Goal: Communication & Community: Share content

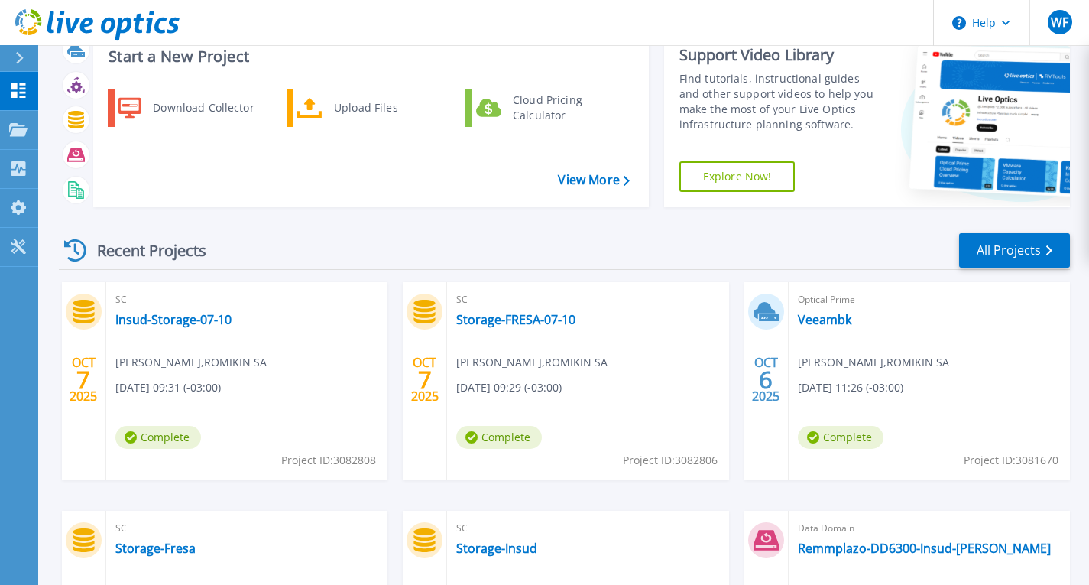
scroll to position [76, 0]
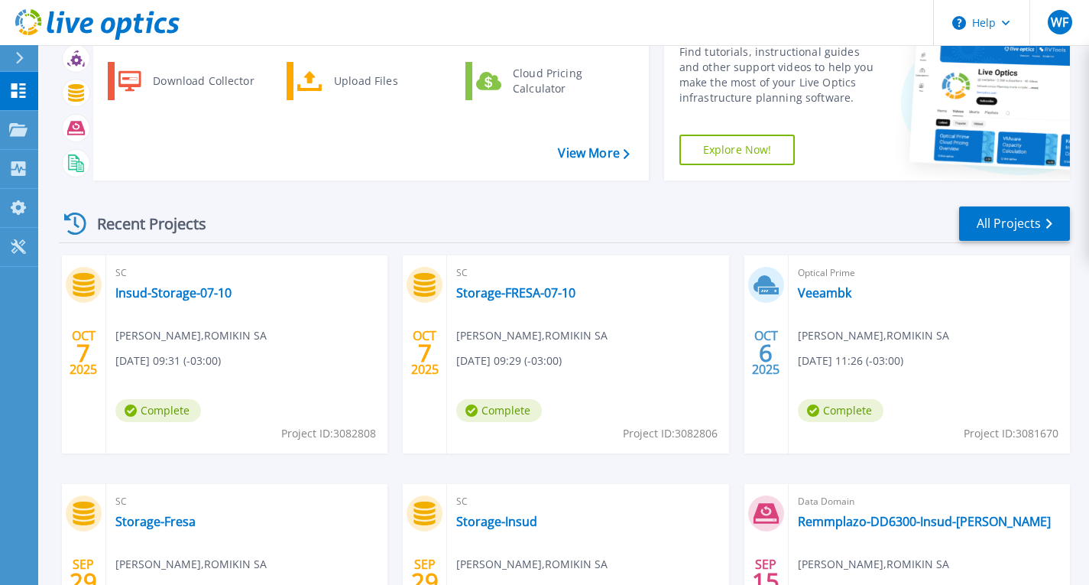
click at [862, 361] on span "[DATE] 11:26 (-03:00)" at bounding box center [850, 360] width 105 height 17
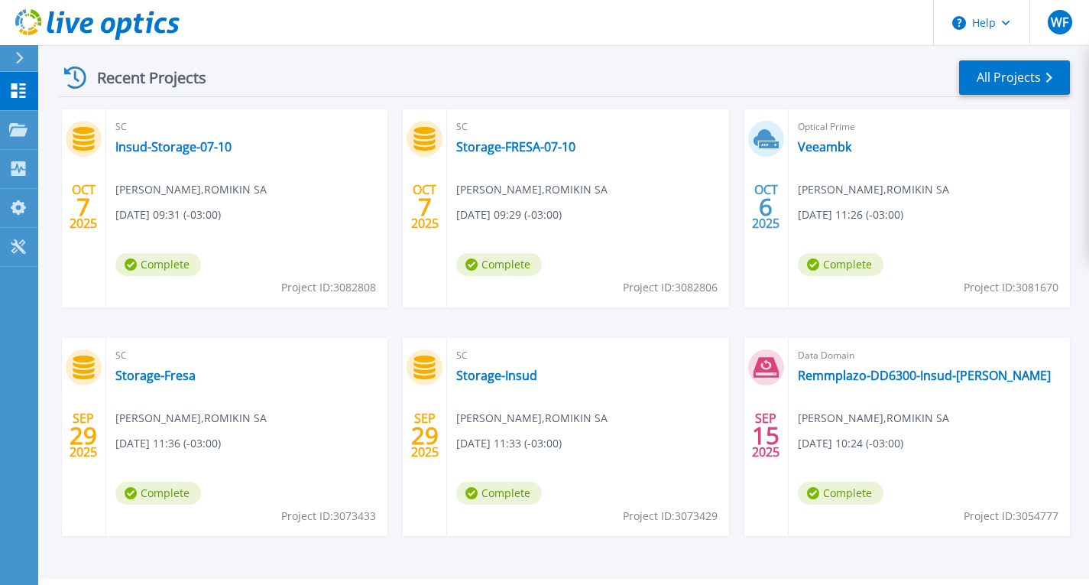
scroll to position [229, 0]
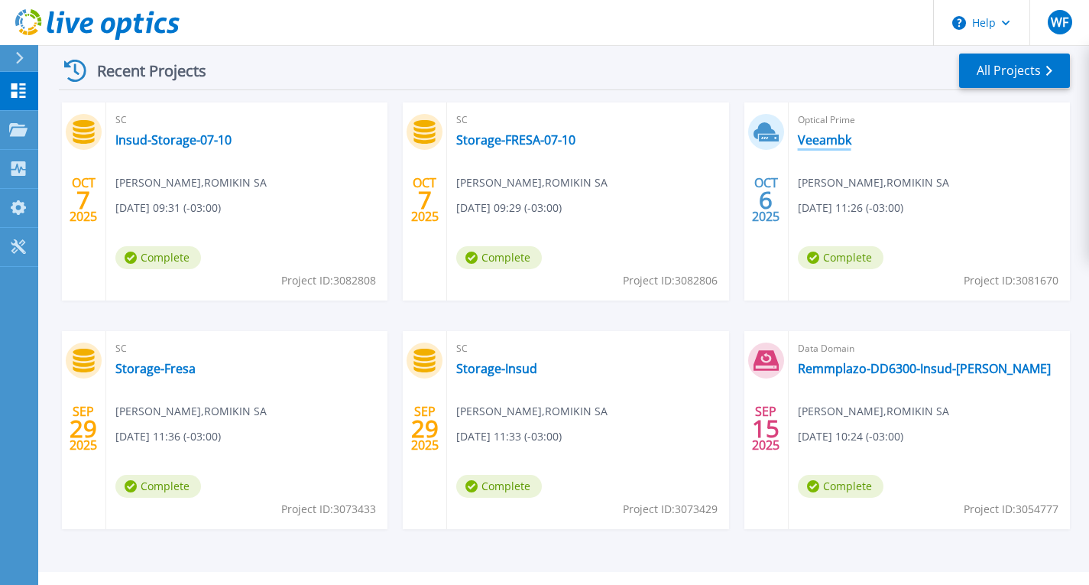
click at [817, 138] on link "Veeambk" at bounding box center [825, 139] width 54 height 15
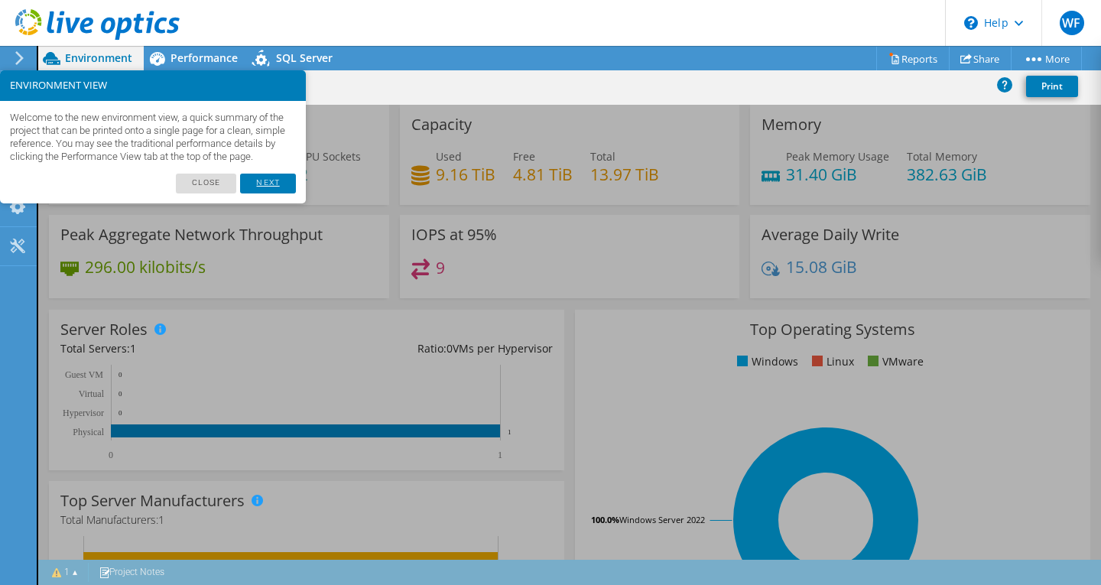
click at [274, 193] on link "Next" at bounding box center [267, 184] width 55 height 20
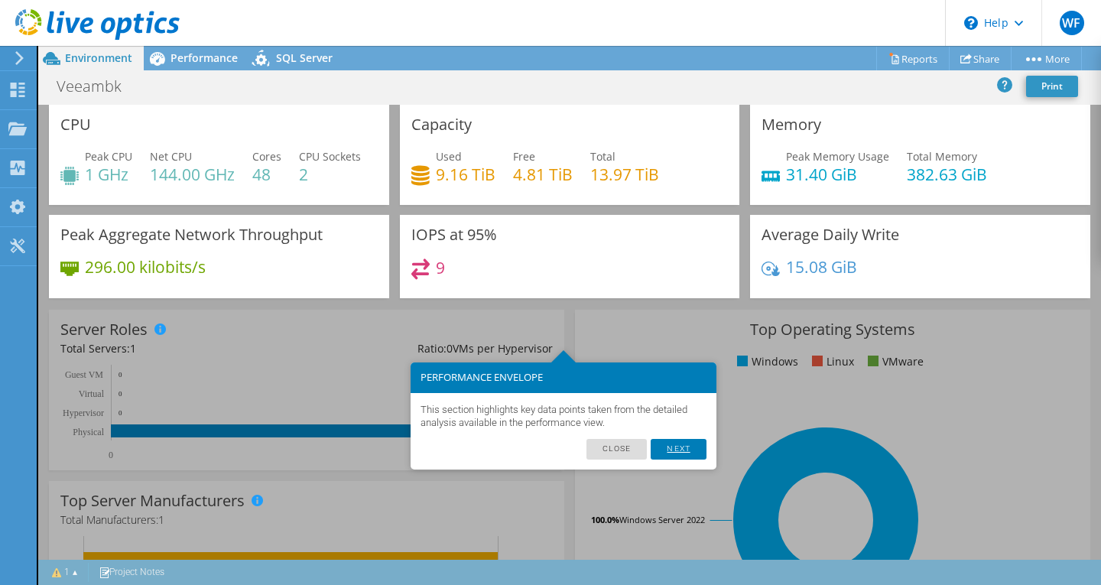
click at [687, 452] on link "Next" at bounding box center [678, 449] width 55 height 20
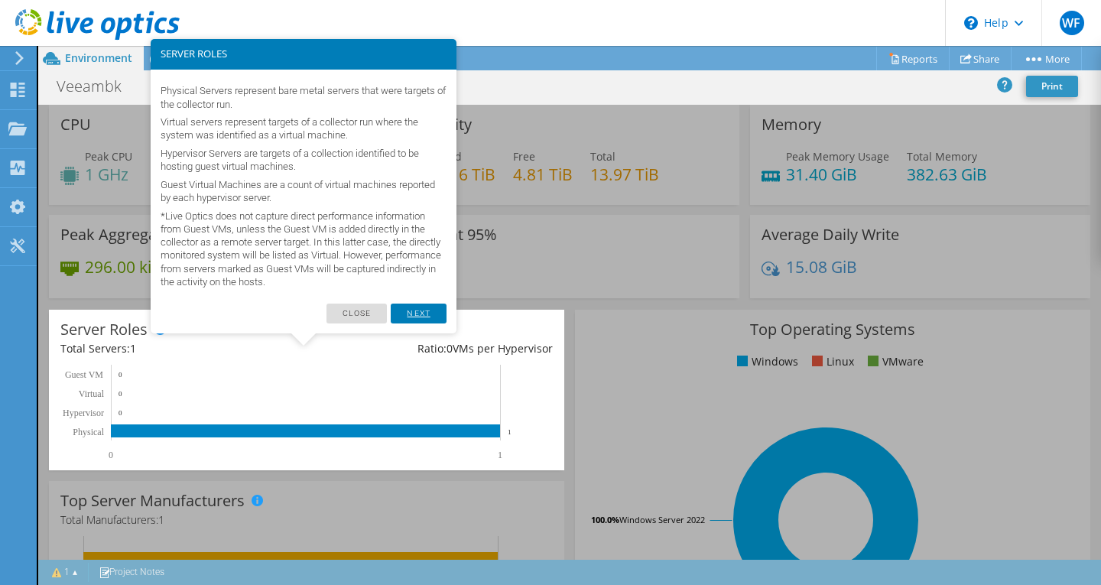
click at [414, 314] on link "Next" at bounding box center [418, 313] width 55 height 20
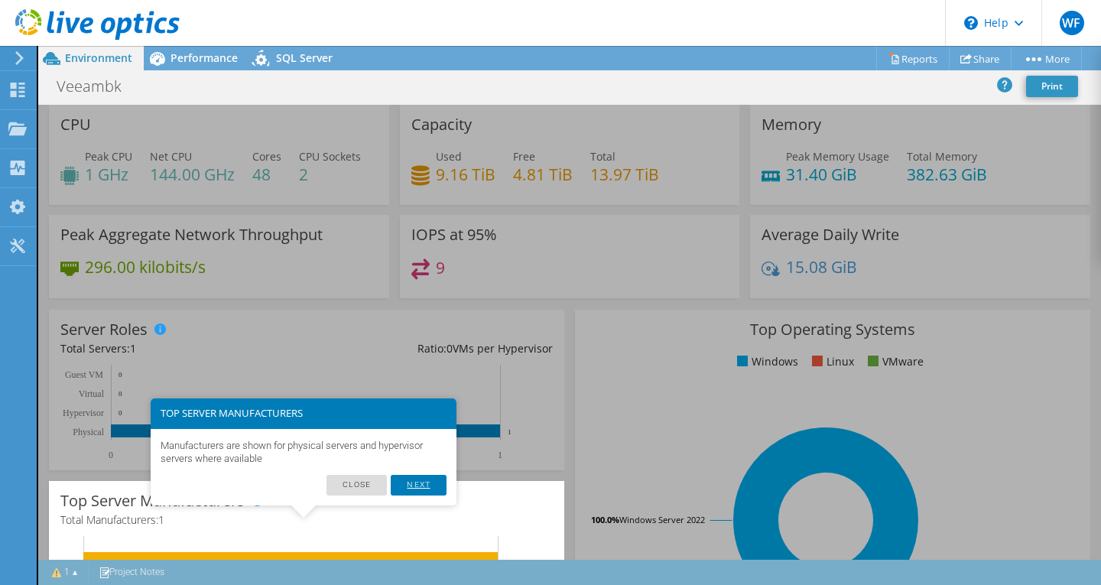
click at [406, 485] on link "Next" at bounding box center [418, 485] width 55 height 20
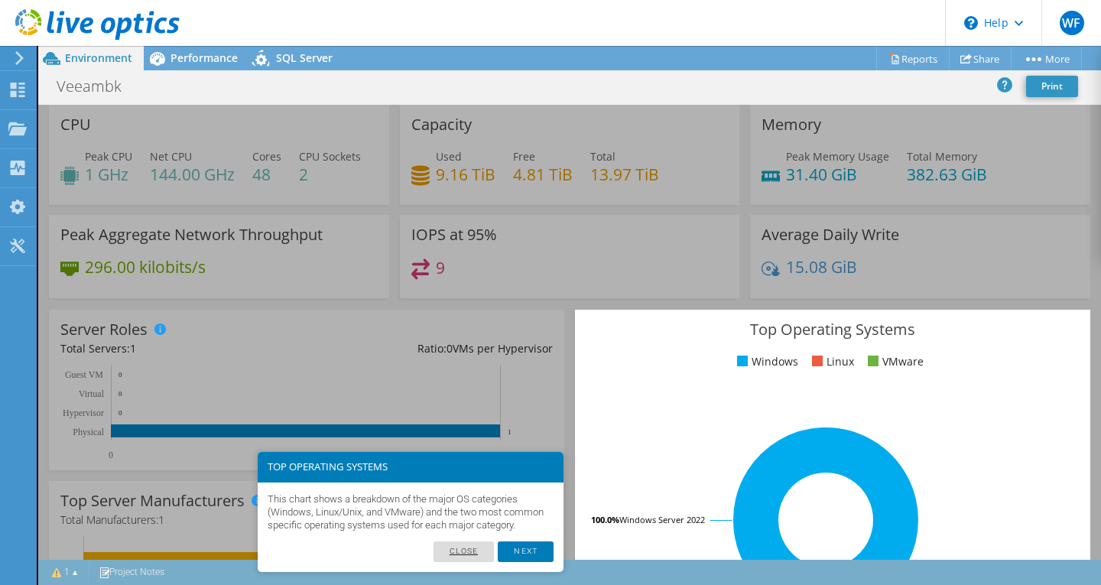
click at [472, 552] on link "Close" at bounding box center [463, 551] width 61 height 20
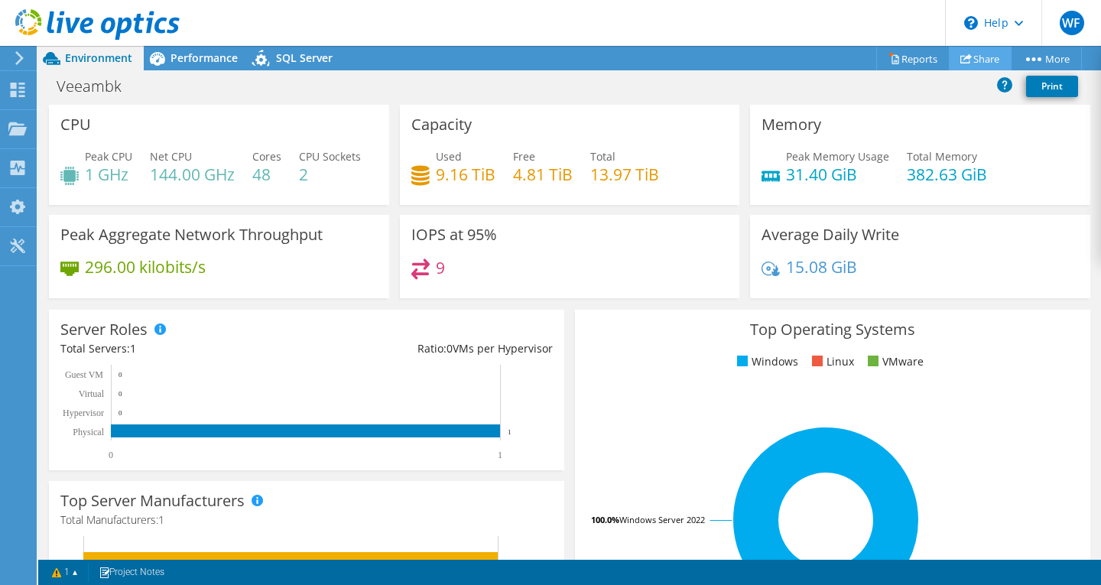
click at [969, 59] on link "Share" at bounding box center [980, 59] width 63 height 24
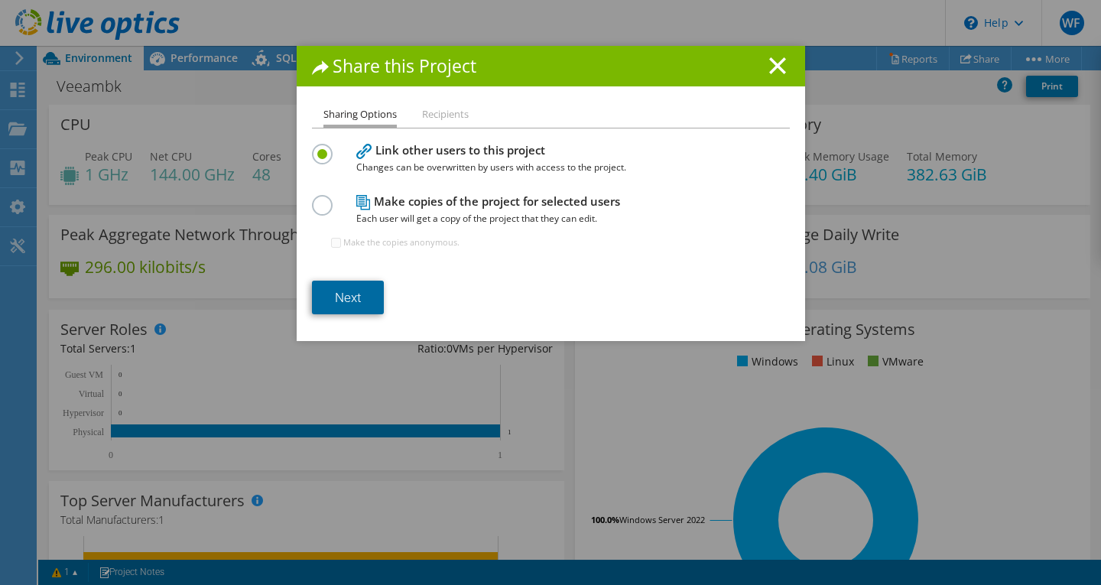
click at [351, 294] on link "Next" at bounding box center [348, 298] width 72 height 34
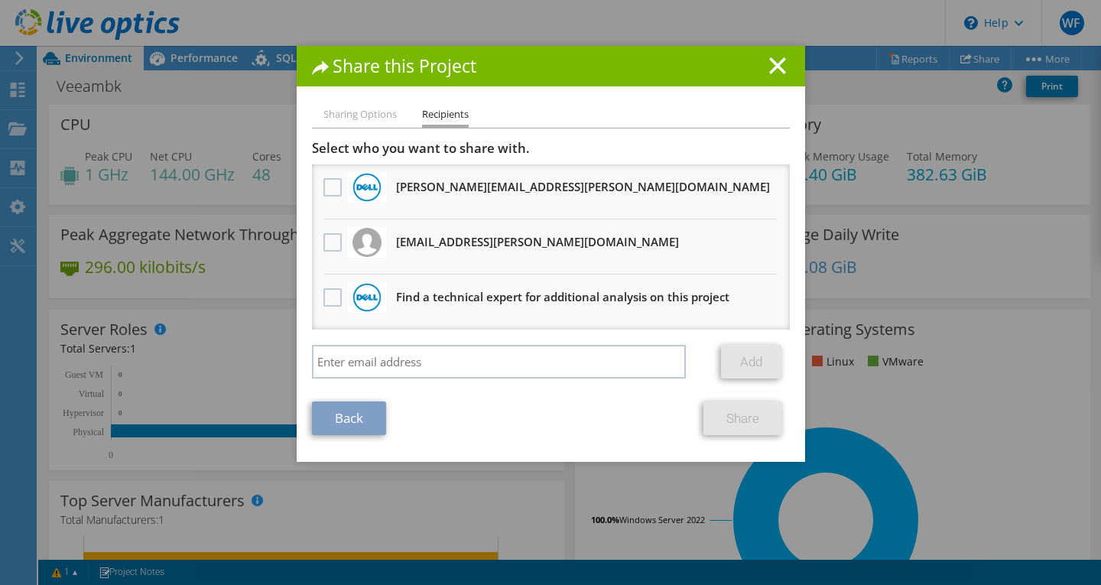
click at [430, 242] on h3 "christian.fernandez@mdyasociados.com.ar Will receive an anonymous copy" at bounding box center [537, 241] width 283 height 24
click at [327, 243] on label at bounding box center [334, 242] width 22 height 18
click at [0, 0] on input "checkbox" at bounding box center [0, 0] width 0 height 0
click at [444, 256] on li "christian.fernandez@mdyasociados.com.ar Will receive an anonymous copy" at bounding box center [551, 246] width 478 height 55
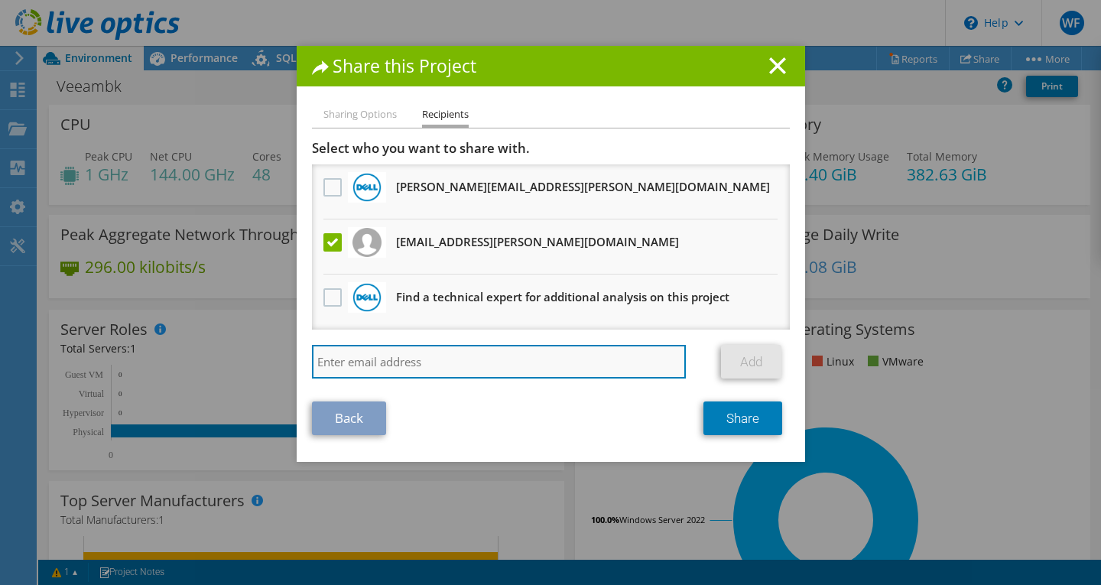
click at [430, 362] on input "search" at bounding box center [499, 362] width 375 height 34
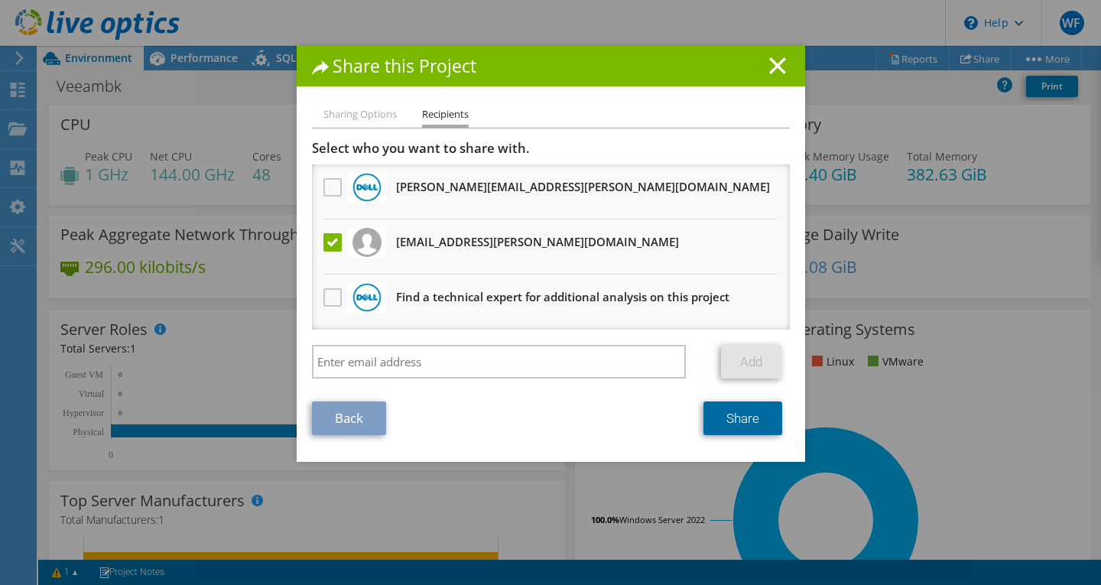
click at [732, 422] on link "Share" at bounding box center [742, 418] width 79 height 34
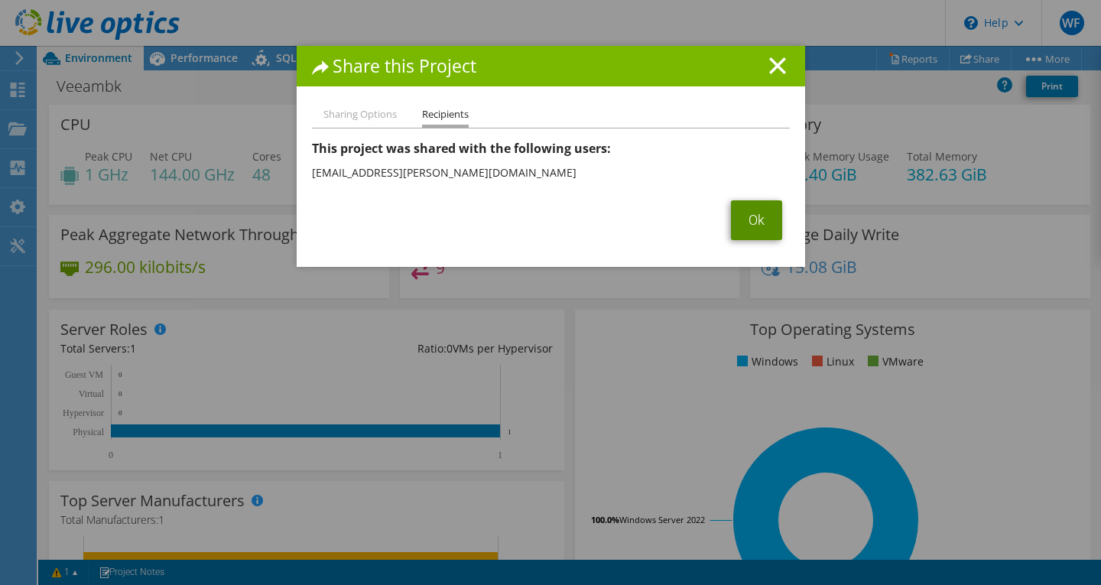
click at [740, 228] on link "Ok" at bounding box center [756, 220] width 51 height 40
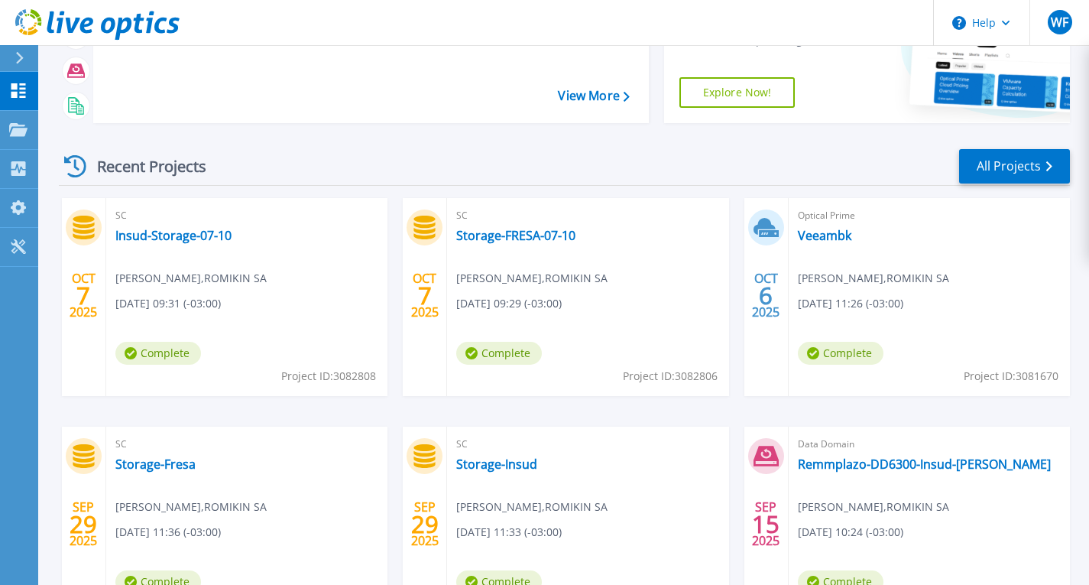
scroll to position [229, 0]
